Goal: Find specific page/section: Find specific page/section

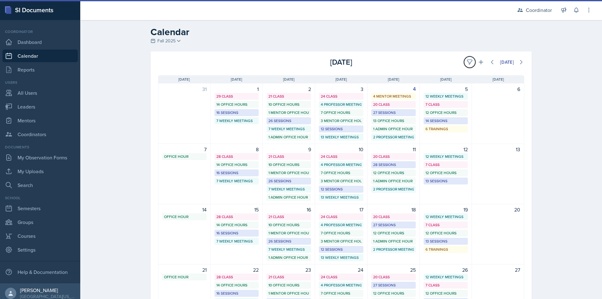
click at [467, 62] on icon at bounding box center [469, 62] width 5 height 5
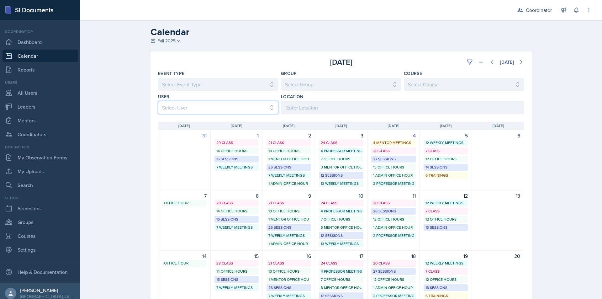
click at [232, 108] on select "Select User All [PERSON_NAME] [PERSON_NAME] [PERSON_NAME] [PERSON_NAME] [PERSON…" at bounding box center [218, 107] width 120 height 13
select select "a17f9fd9-9411-4780-ab9d-ff5450b3e753"
click at [158, 101] on select "Select User All [PERSON_NAME] [PERSON_NAME] [PERSON_NAME] [PERSON_NAME] [PERSON…" at bounding box center [218, 107] width 120 height 13
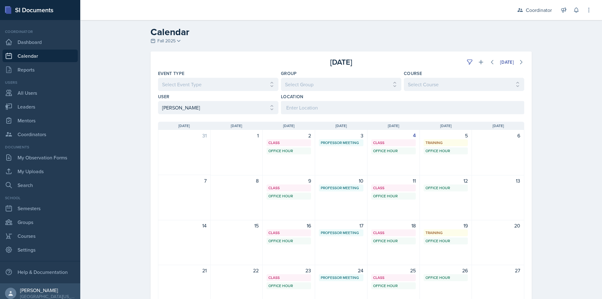
click at [127, 131] on div "Calendar Fall 2025 Fall 2025 Spring 2025 Fall 2024 Spring 2024 Fall 2023 Spring…" at bounding box center [340, 198] width 521 height 357
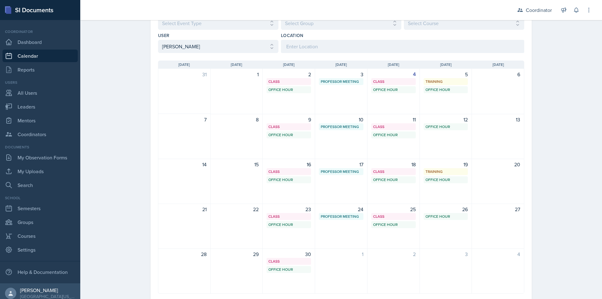
scroll to position [63, 0]
click at [114, 151] on div "Calendar Fall 2025 Fall 2025 Spring 2025 Fall 2024 Spring 2024 Fall 2023 Spring…" at bounding box center [340, 135] width 521 height 357
